Goal: Task Accomplishment & Management: Manage account settings

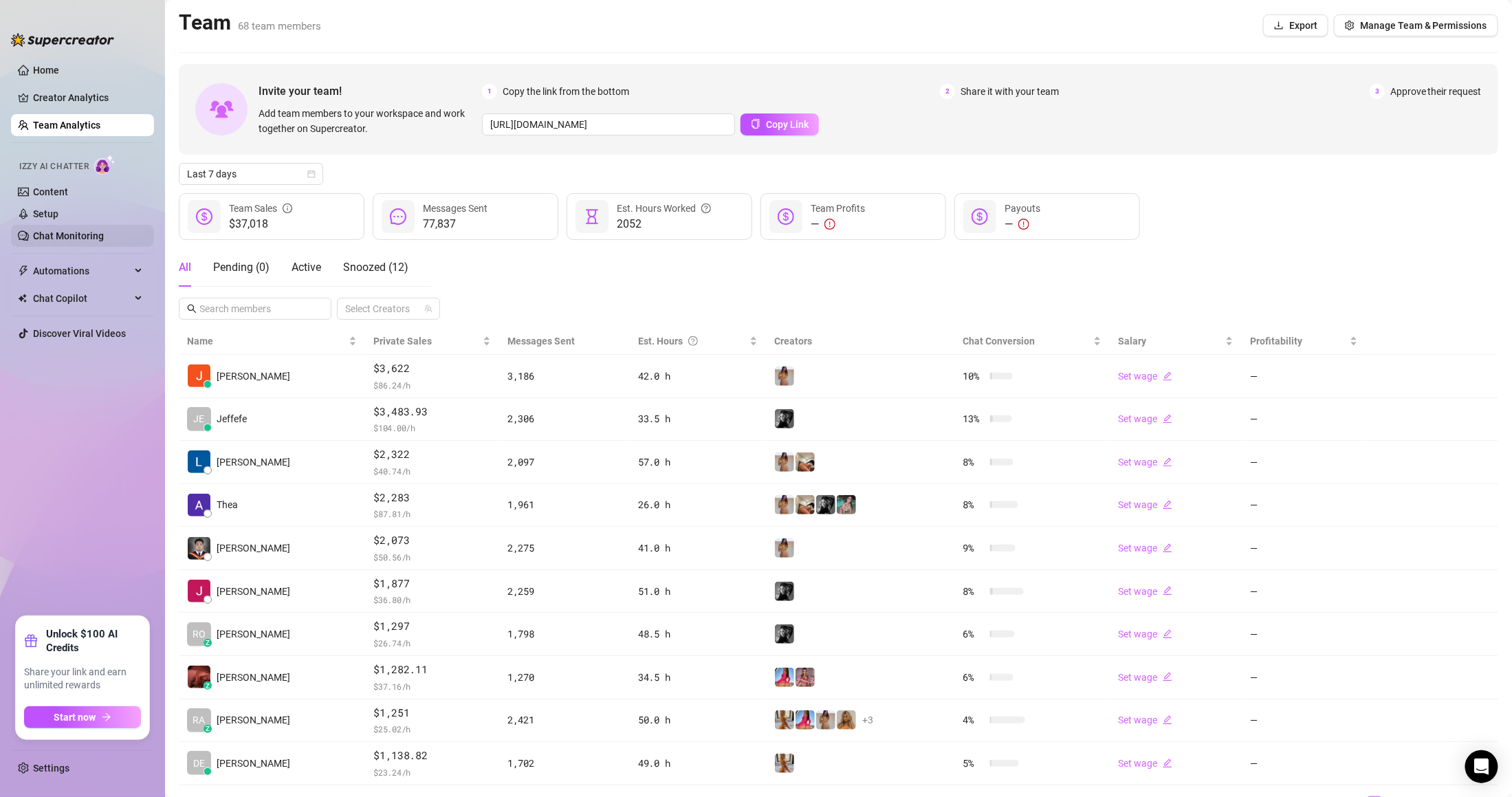
click at [89, 236] on link "Chat Monitoring" at bounding box center [68, 236] width 71 height 11
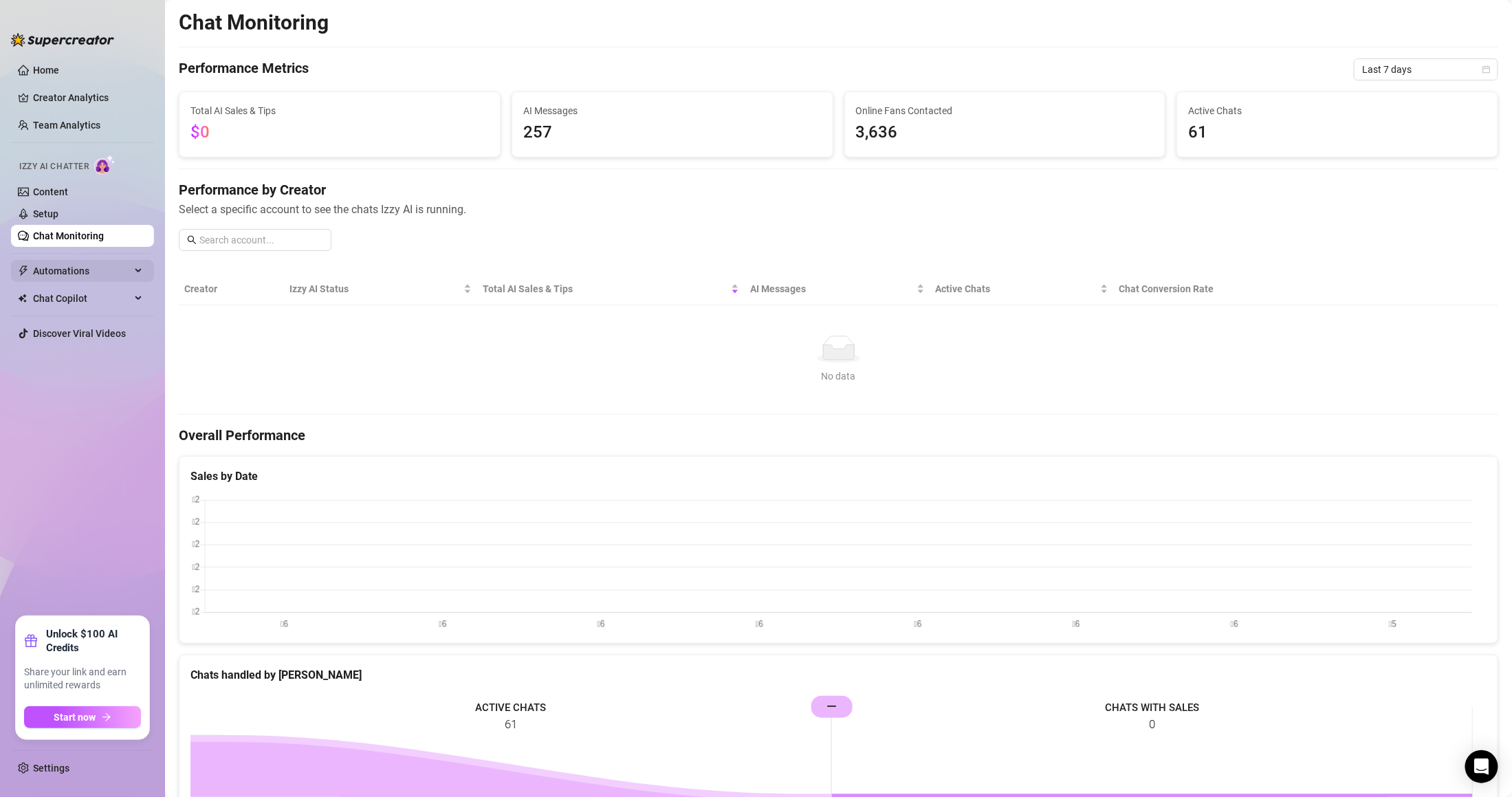
click at [88, 274] on span "Automations" at bounding box center [82, 270] width 98 height 22
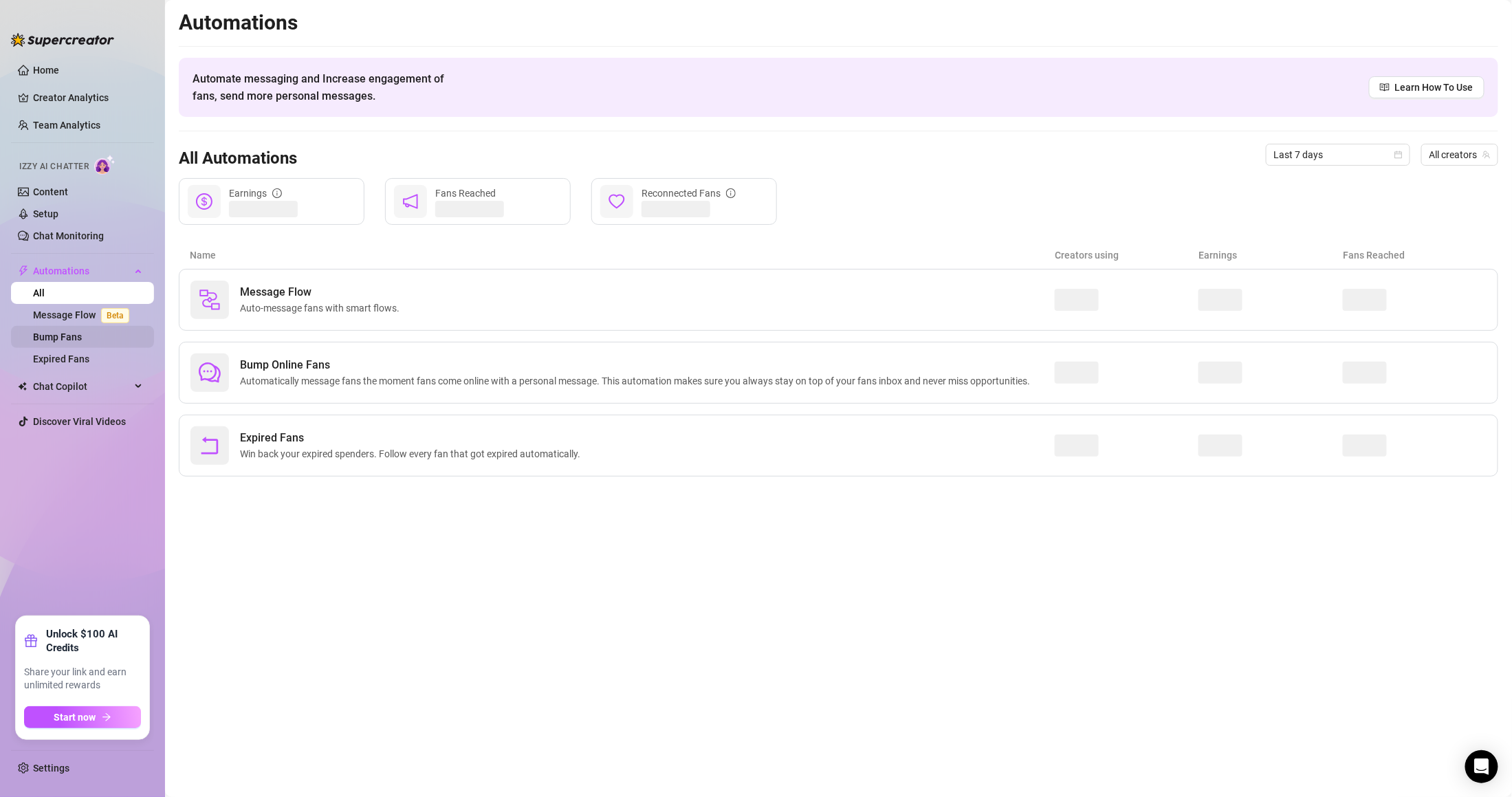
click at [82, 334] on link "Bump Fans" at bounding box center [57, 337] width 49 height 11
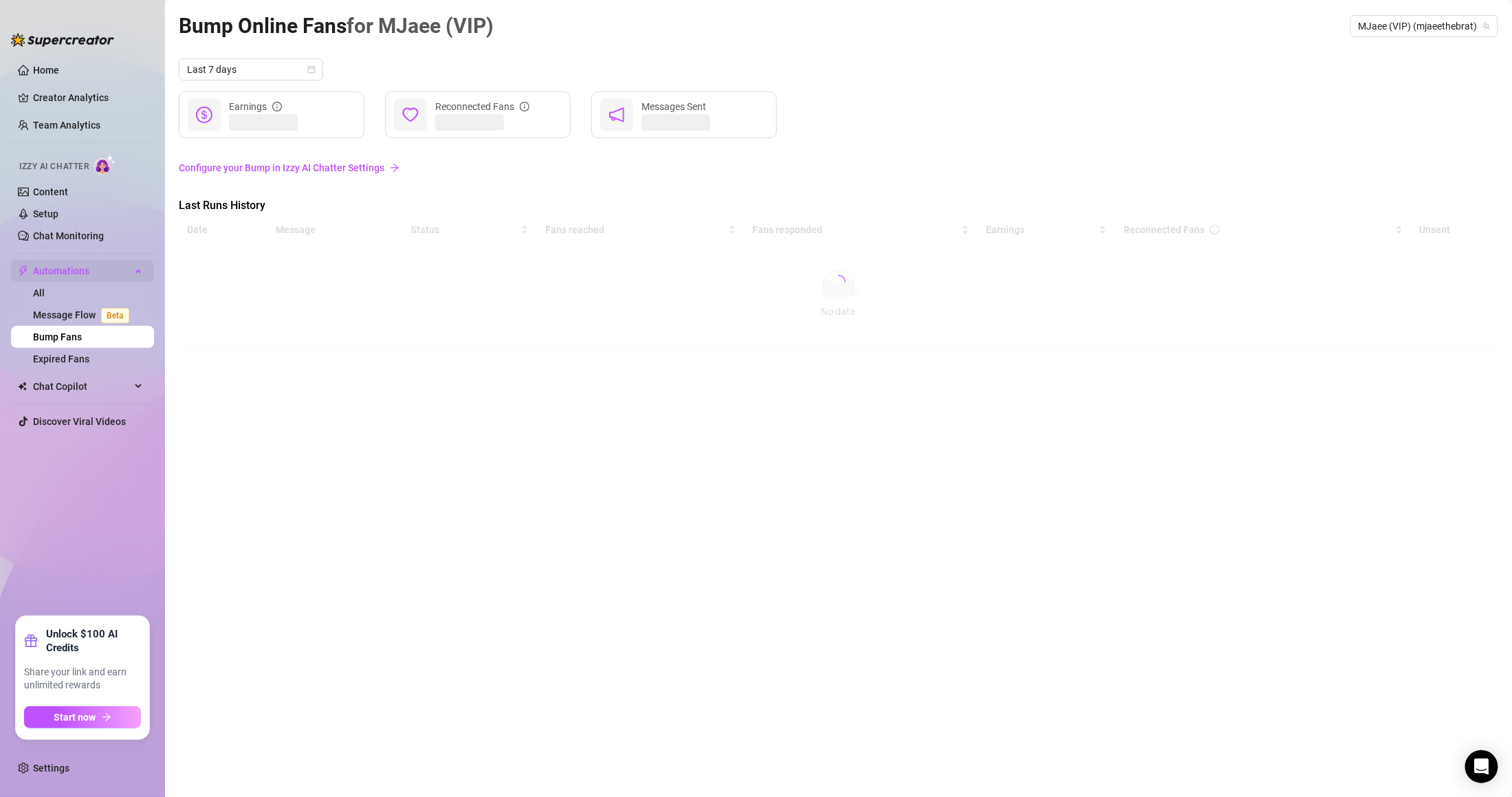
click at [93, 263] on span "Automations" at bounding box center [82, 270] width 98 height 22
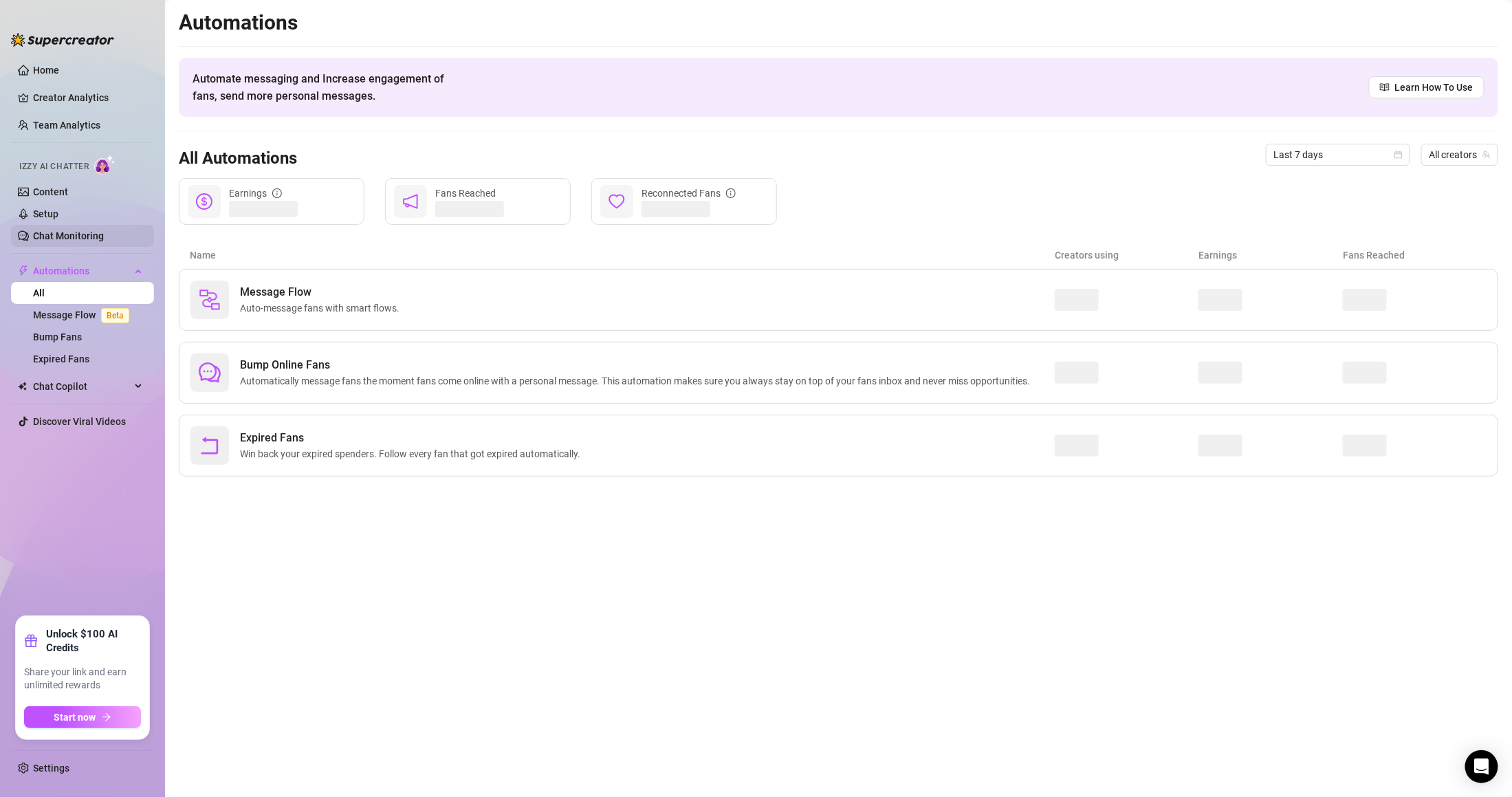
click at [96, 231] on link "Chat Monitoring" at bounding box center [68, 236] width 71 height 11
click at [59, 212] on link "Setup" at bounding box center [46, 213] width 26 height 11
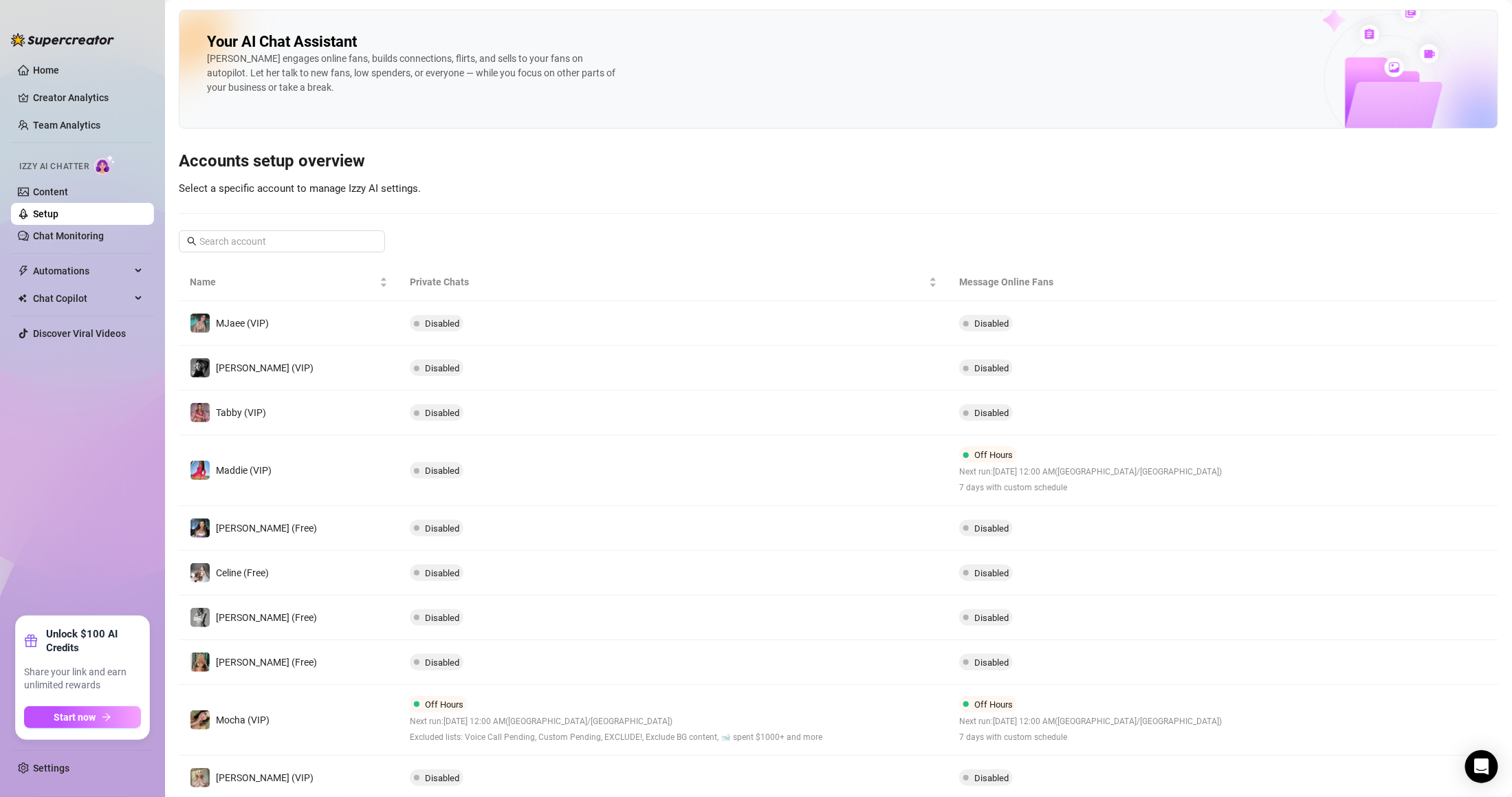
click at [896, 714] on td "Off Hours Next run: [DATE] 12:00 AM ( [GEOGRAPHIC_DATA]/[GEOGRAPHIC_DATA] ) Exc…" at bounding box center [674, 720] width 550 height 71
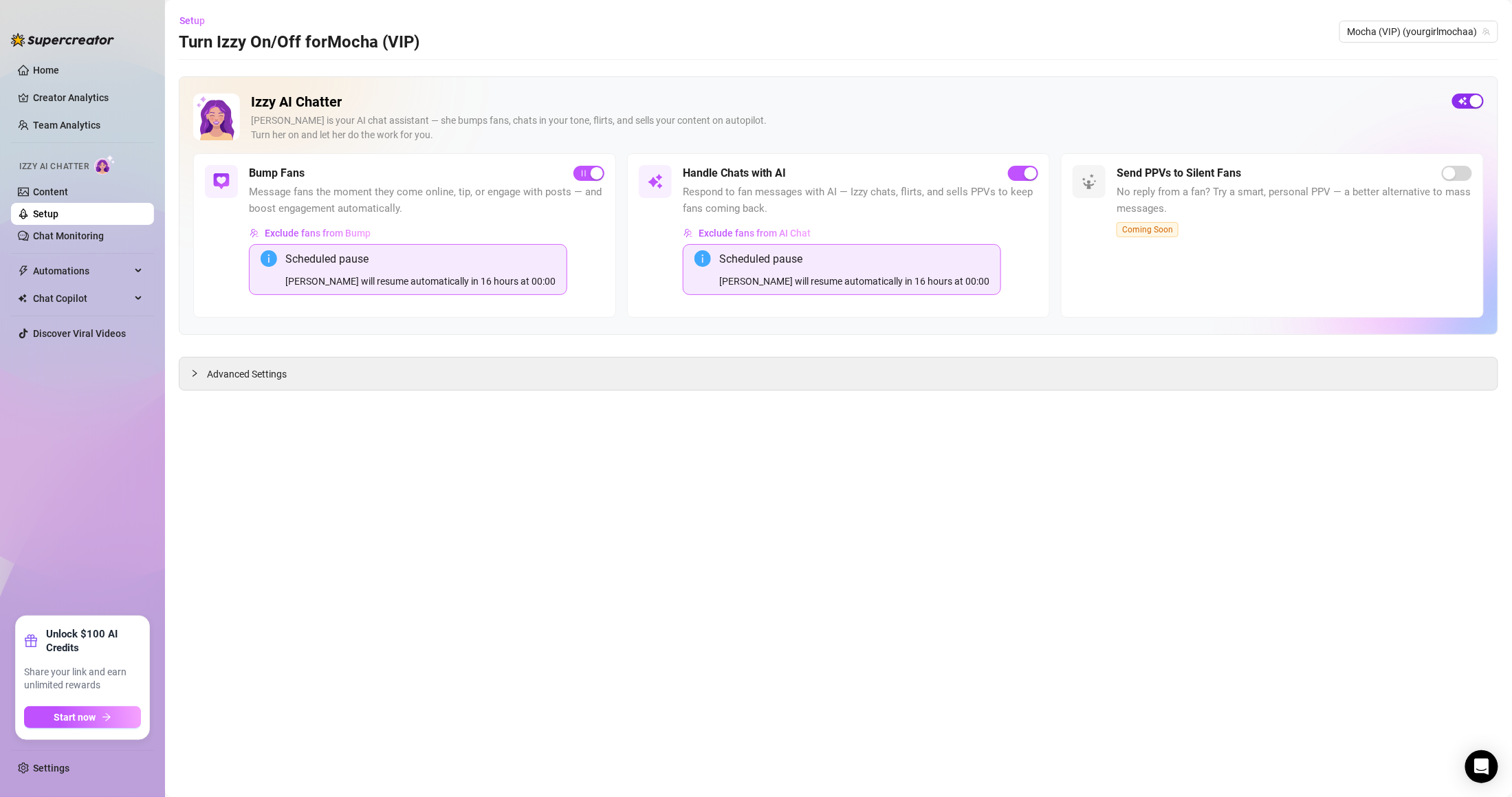
click at [1474, 103] on div "button" at bounding box center [1477, 101] width 12 height 12
click at [889, 450] on main "Setup Turn Izzy On/Off for Mocha (VIP) Mocha (VIP) (yourgirlmochaa) Izzy AI Cha…" at bounding box center [839, 398] width 1347 height 797
click at [59, 209] on link "Setup" at bounding box center [46, 213] width 26 height 11
